Goal: Complete application form: Complete application form

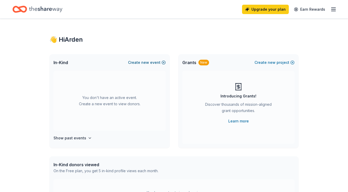
click at [155, 62] on button "Create new event" at bounding box center [147, 62] width 38 height 6
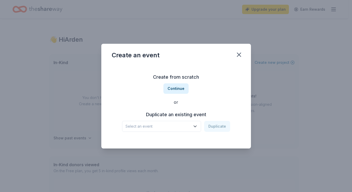
click at [197, 127] on icon "button" at bounding box center [195, 126] width 5 height 5
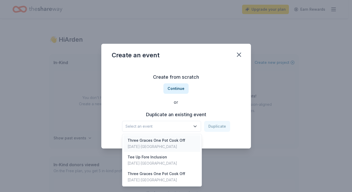
click at [158, 139] on div "Three Graces One Pot Cook Off" at bounding box center [157, 140] width 58 height 6
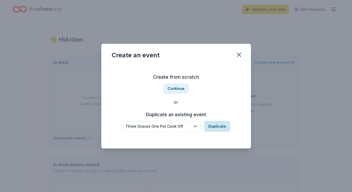
click at [215, 125] on button "Duplicate" at bounding box center [217, 126] width 26 height 11
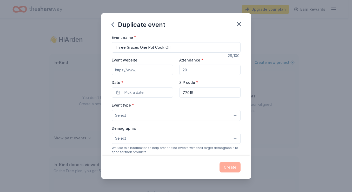
click at [186, 70] on input "Attendance *" at bounding box center [209, 69] width 61 height 10
type input "150"
click at [144, 89] on button "Pick a date" at bounding box center [142, 92] width 61 height 10
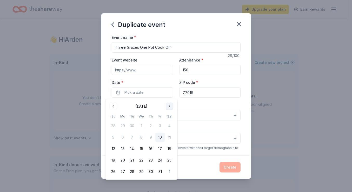
click at [170, 107] on button "Go to next month" at bounding box center [169, 105] width 7 height 7
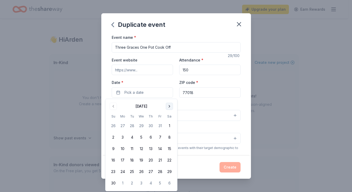
click at [170, 107] on button "Go to next month" at bounding box center [169, 105] width 7 height 7
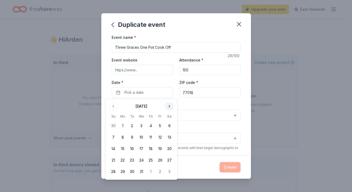
click at [171, 107] on button "Go to next month" at bounding box center [169, 105] width 7 height 7
click at [170, 170] on button "31" at bounding box center [169, 171] width 9 height 9
click at [193, 105] on div "Event type * Select" at bounding box center [176, 111] width 129 height 19
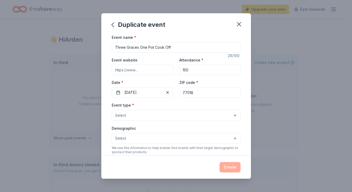
click at [137, 116] on button "Select" at bounding box center [176, 115] width 129 height 11
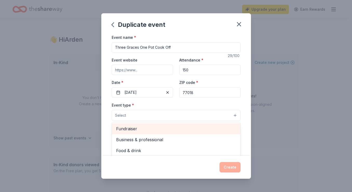
click at [135, 128] on span "Fundraiser" at bounding box center [176, 128] width 120 height 7
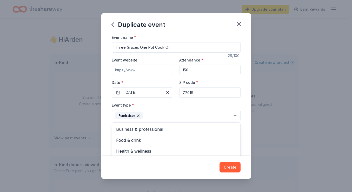
click at [106, 109] on div "Event name * Three Graces One Pot Cook Off 29 /100 Event website Attendance * 1…" at bounding box center [176, 94] width 150 height 121
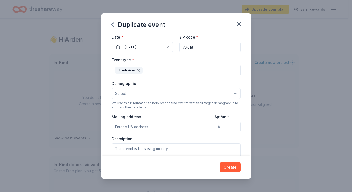
scroll to position [52, 0]
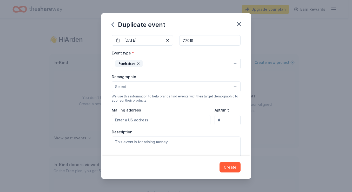
click at [137, 85] on button "Select" at bounding box center [176, 86] width 129 height 11
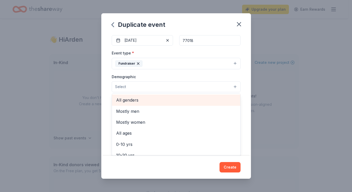
click at [131, 101] on span "All genders" at bounding box center [176, 99] width 120 height 7
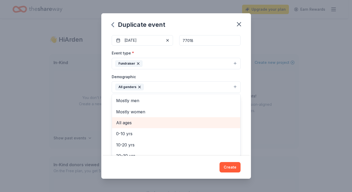
click at [129, 122] on span "All ages" at bounding box center [176, 122] width 120 height 7
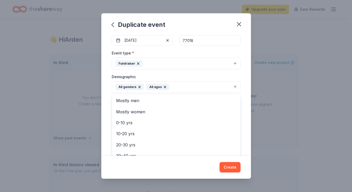
click at [109, 100] on div "Event name * Three Graces One Pot Cook Off 29 /100 Event website Attendance * 1…" at bounding box center [176, 94] width 150 height 121
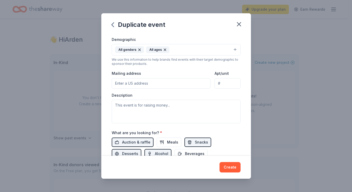
scroll to position [104, 0]
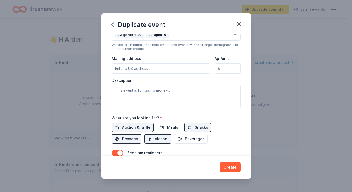
click at [135, 70] on input "Mailing address" at bounding box center [161, 68] width 99 height 10
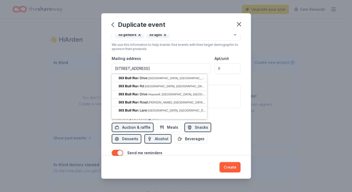
type input "303 Bull Run Drive, League City, TX, 77573"
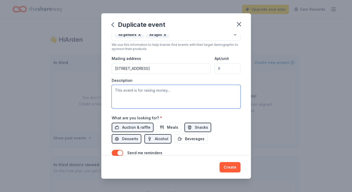
click at [141, 90] on textarea at bounding box center [176, 96] width 129 height 23
click at [126, 93] on textarea at bounding box center [176, 96] width 129 height 23
paste textarea "All proceeds from this event go directly to the Three Graces Inclusive Scholars…"
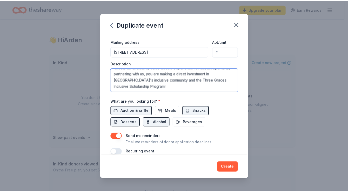
scroll to position [130, 0]
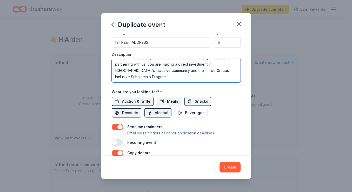
type textarea "All proceeds from this event go directly to the Three Graces Inclusive Scholars…"
click at [162, 101] on button "Meals" at bounding box center [169, 100] width 25 height 9
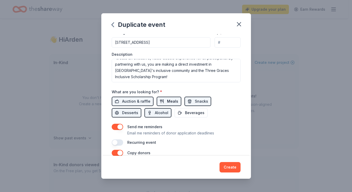
click at [175, 100] on span "Meals" at bounding box center [172, 101] width 11 height 6
click at [172, 100] on span "Meals" at bounding box center [172, 101] width 11 height 6
click at [232, 165] on button "Create" at bounding box center [230, 167] width 21 height 10
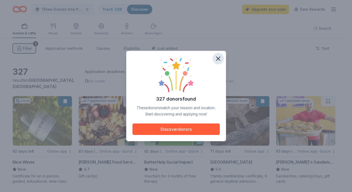
click at [220, 57] on icon "button" at bounding box center [219, 59] width 4 height 4
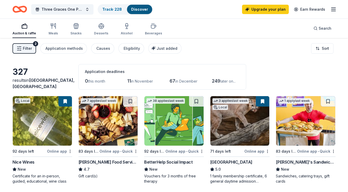
click at [23, 50] on span "Filter" at bounding box center [27, 48] width 9 height 6
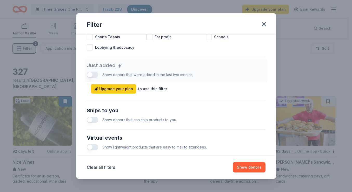
scroll to position [208, 0]
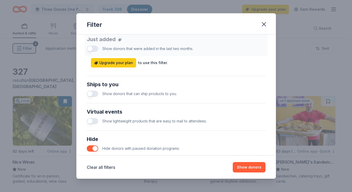
click at [89, 93] on button "button" at bounding box center [92, 93] width 11 height 6
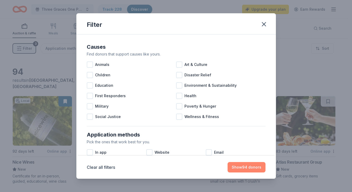
click at [248, 165] on button "Show 94 donors" at bounding box center [247, 167] width 38 height 10
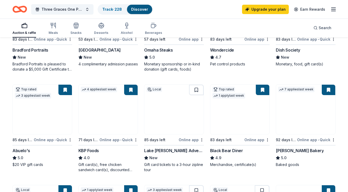
scroll to position [208, 0]
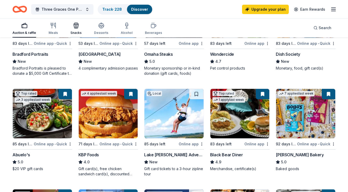
click at [77, 28] on icon "button" at bounding box center [77, 26] width 0 height 4
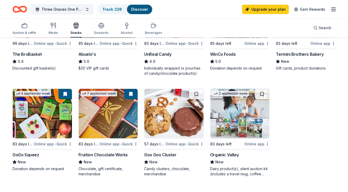
scroll to position [234, 0]
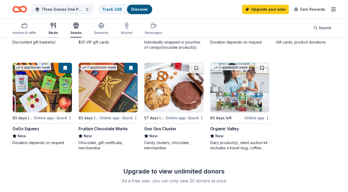
click at [53, 30] on div "Meals" at bounding box center [53, 28] width 9 height 12
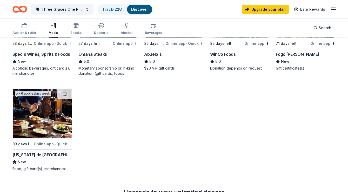
scroll to position [234, 0]
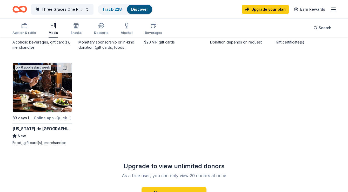
click at [47, 95] on img at bounding box center [42, 87] width 59 height 49
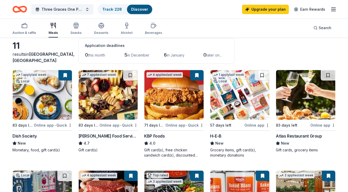
scroll to position [0, 0]
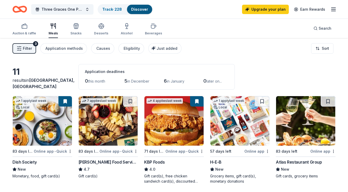
click at [304, 118] on img at bounding box center [305, 120] width 59 height 49
click at [127, 29] on div "Alcohol" at bounding box center [127, 29] width 12 height 12
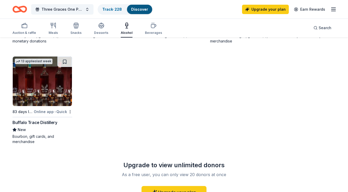
scroll to position [156, 0]
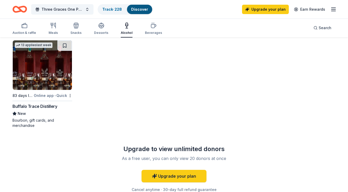
click at [55, 72] on img at bounding box center [42, 64] width 59 height 49
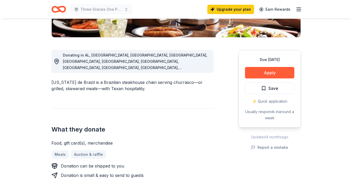
scroll to position [130, 0]
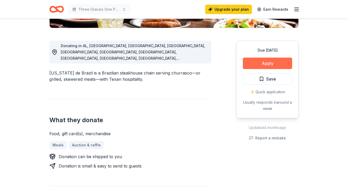
click at [268, 62] on button "Apply" at bounding box center [267, 62] width 49 height 11
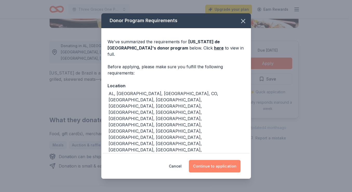
click at [214, 160] on button "Continue to application" at bounding box center [215, 166] width 52 height 12
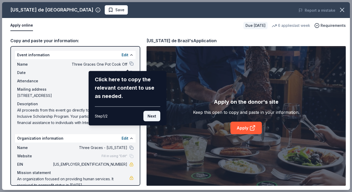
click at [154, 117] on button "Next" at bounding box center [152, 116] width 17 height 10
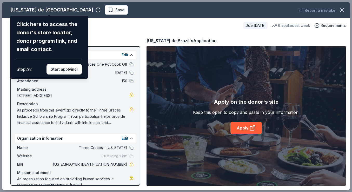
click at [95, 24] on div "Texas de Brazil Click here to access the donor's store locator, donor program l…" at bounding box center [176, 95] width 348 height 187
click at [50, 11] on div "Texas de Brazil Click here to access the donor's store locator, donor program l…" at bounding box center [176, 95] width 348 height 187
click at [49, 10] on div "Texas de Brazil Click here to access the donor's store locator, donor program l…" at bounding box center [176, 95] width 348 height 187
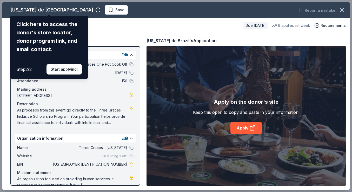
click at [49, 10] on div "Texas de Brazil Click here to access the donor's store locator, donor program l…" at bounding box center [176, 95] width 348 height 187
click at [49, 12] on div "Texas de Brazil Click here to access the donor's store locator, donor program l…" at bounding box center [176, 95] width 348 height 187
click at [66, 69] on button "Start applying!" at bounding box center [64, 69] width 35 height 10
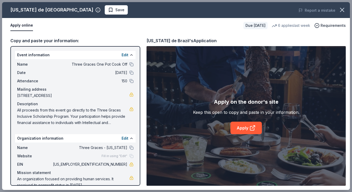
click at [48, 12] on div "Texas de Brazil Save Report a mistake Apply online Due in 83 days 6 applies las…" at bounding box center [176, 95] width 348 height 187
click at [48, 11] on div "Texas de Brazil Save Report a mistake Apply online Due in 83 days 6 applies las…" at bounding box center [176, 95] width 348 height 187
click at [38, 10] on div "Texas de Brazil Save Report a mistake Apply online Due in 83 days 6 applies las…" at bounding box center [176, 95] width 348 height 187
click at [247, 129] on div "Texas de Brazil Save Report a mistake Apply online Due in 83 days 6 applies las…" at bounding box center [176, 95] width 348 height 187
click at [257, 127] on div "Texas de Brazil Save Report a mistake Apply online Due in 83 days 6 applies las…" at bounding box center [176, 95] width 348 height 187
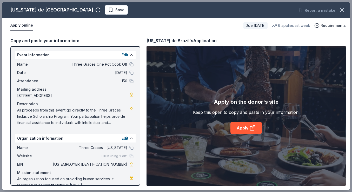
click at [243, 128] on div "Texas de Brazil Save Report a mistake Apply online Due in 83 days 6 applies las…" at bounding box center [176, 95] width 348 height 187
click at [235, 128] on div "Texas de Brazil Save Report a mistake Apply online Due in 83 days 6 applies las…" at bounding box center [176, 95] width 348 height 187
click at [246, 127] on link "Apply" at bounding box center [246, 127] width 31 height 12
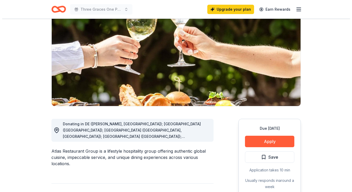
scroll to position [78, 0]
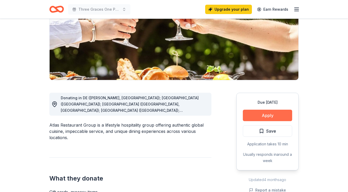
click at [272, 119] on button "Apply" at bounding box center [267, 114] width 49 height 11
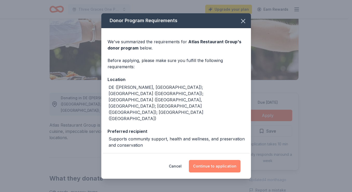
click at [219, 165] on button "Continue to application" at bounding box center [215, 166] width 52 height 12
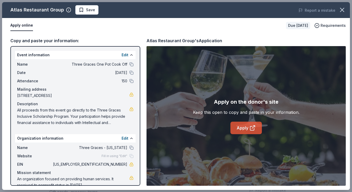
click at [245, 127] on link "Apply" at bounding box center [246, 127] width 31 height 12
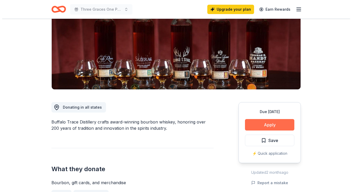
scroll to position [78, 0]
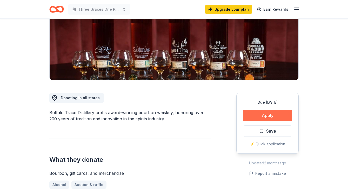
click at [274, 116] on button "Apply" at bounding box center [267, 114] width 49 height 11
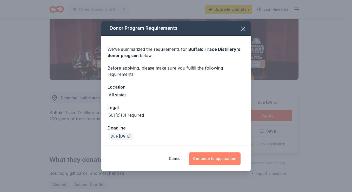
click at [209, 158] on button "Continue to application" at bounding box center [215, 158] width 52 height 12
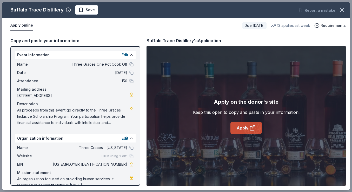
click at [247, 128] on link "Apply" at bounding box center [246, 127] width 31 height 12
